Goal: Task Accomplishment & Management: Use online tool/utility

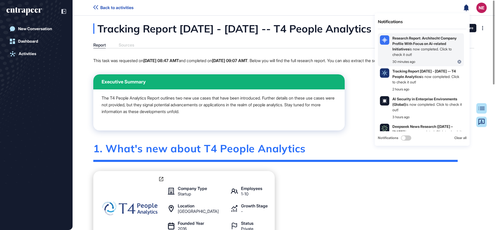
click at [424, 40] on b "Research Report: Architecht Company Profile With Focus on Ai-related Initiatives" at bounding box center [425, 43] width 64 height 15
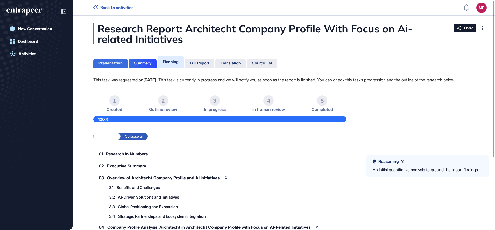
click at [115, 63] on div "Presentation" at bounding box center [111, 63] width 24 height 5
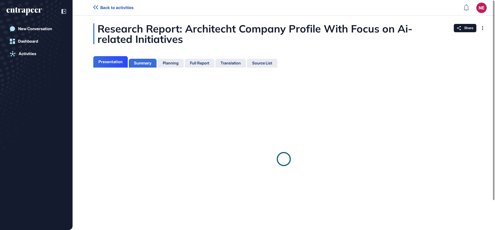
scroll to position [2, 0]
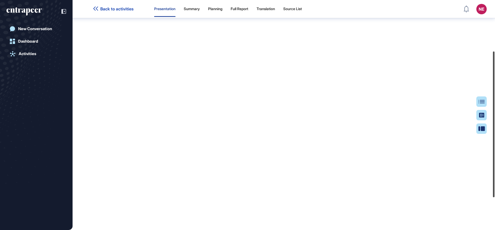
scroll to position [75, 0]
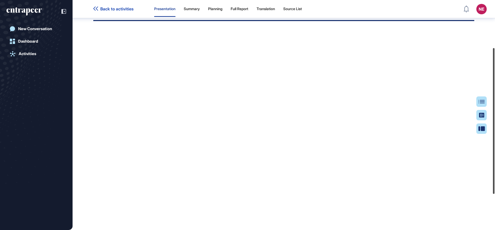
drag, startPoint x: 494, startPoint y: 50, endPoint x: 496, endPoint y: 97, distance: 47.3
click at [495, 97] on html "Back to activities Presentation Summary Planning Full Report Translation Source…" at bounding box center [247, 115] width 495 height 230
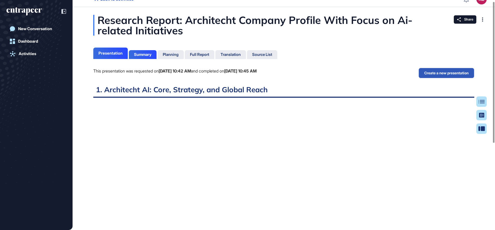
scroll to position [0, 0]
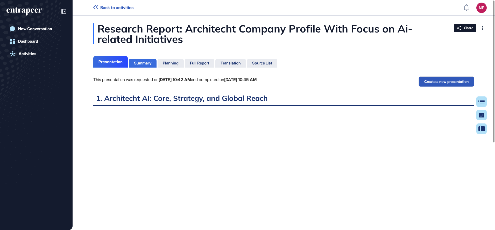
click at [147, 61] on div "Summary" at bounding box center [142, 63] width 17 height 5
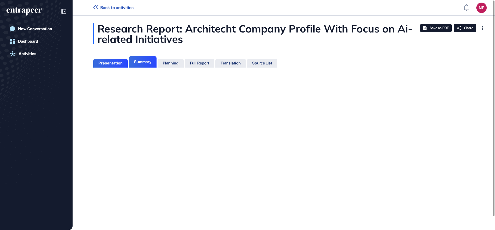
scroll to position [2, 0]
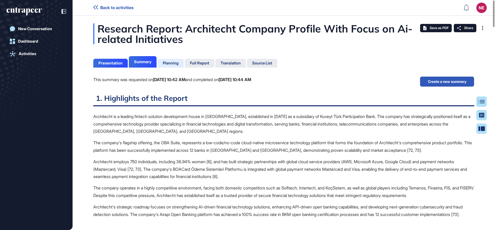
click at [181, 65] on div "Planning" at bounding box center [171, 63] width 26 height 9
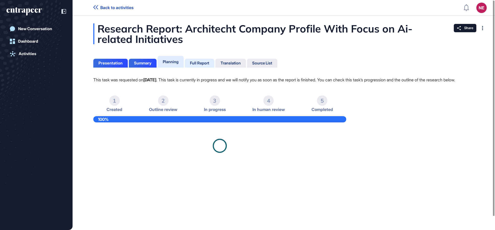
click at [196, 64] on div "Full Report" at bounding box center [199, 63] width 19 height 5
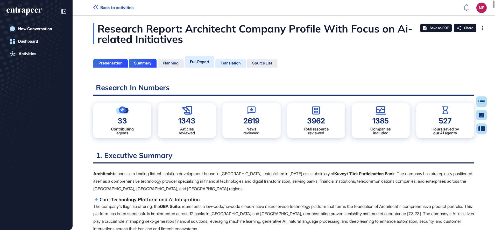
click at [233, 63] on div "Translation" at bounding box center [231, 63] width 20 height 5
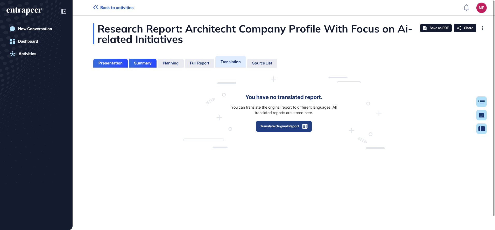
click at [269, 129] on button "Translate Original Report" at bounding box center [284, 125] width 56 height 11
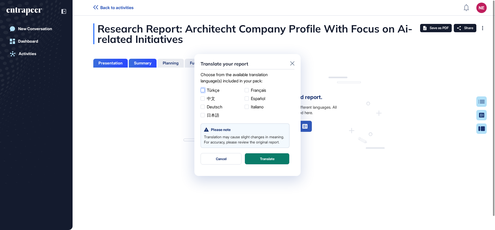
click at [215, 91] on label "Türkçe" at bounding box center [222, 90] width 42 height 6
click at [255, 163] on button "Translate" at bounding box center [267, 158] width 45 height 11
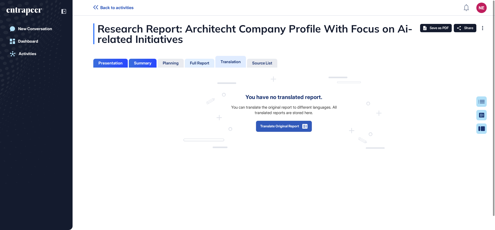
click at [202, 61] on div "Full Report" at bounding box center [199, 63] width 19 height 5
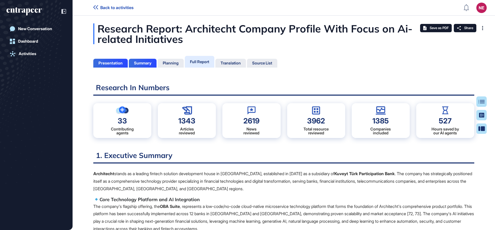
scroll to position [204, 1]
